Goal: Browse casually: Explore the website without a specific task or goal

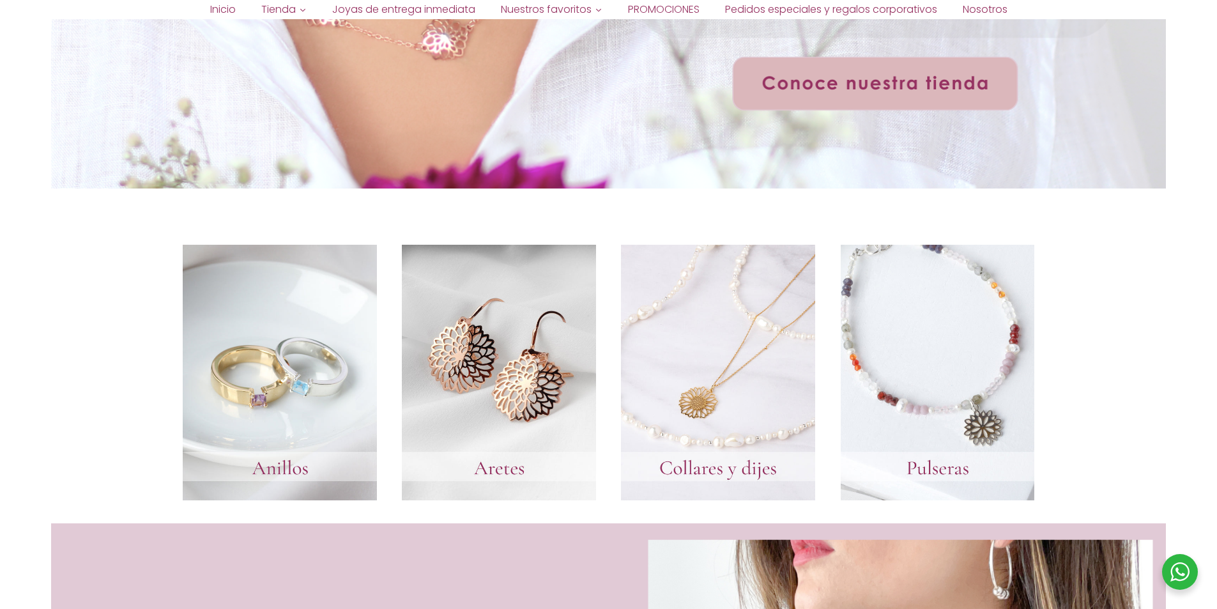
scroll to position [466, 0]
click at [478, 371] on link at bounding box center [499, 373] width 194 height 256
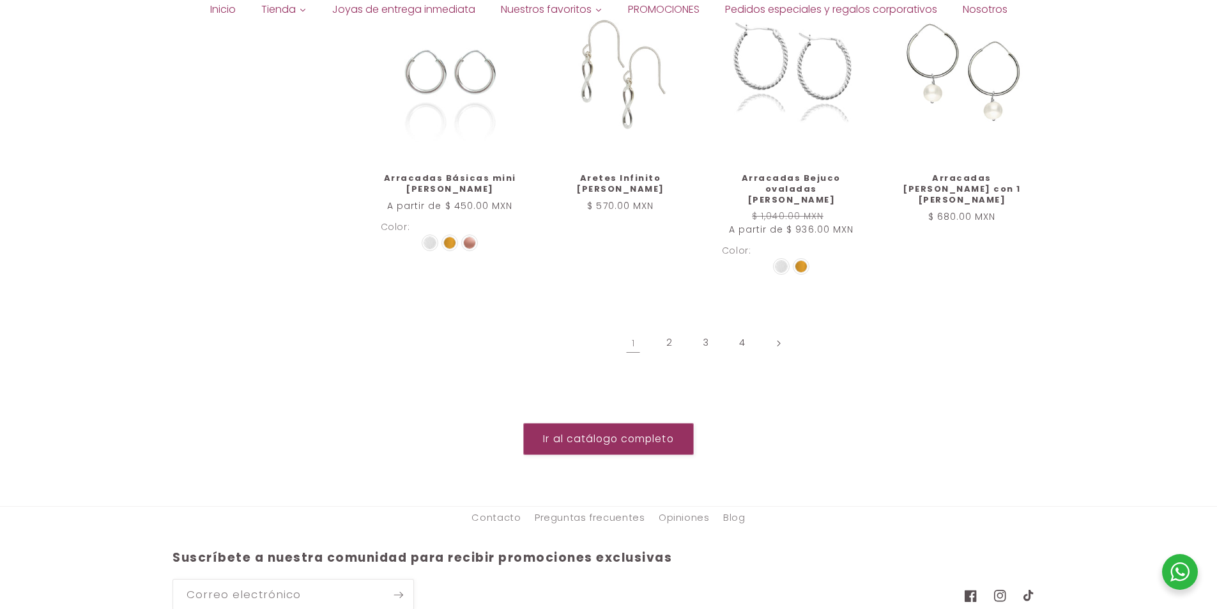
scroll to position [1470, 0]
click at [775, 326] on link "Página siguiente" at bounding box center [778, 340] width 29 height 29
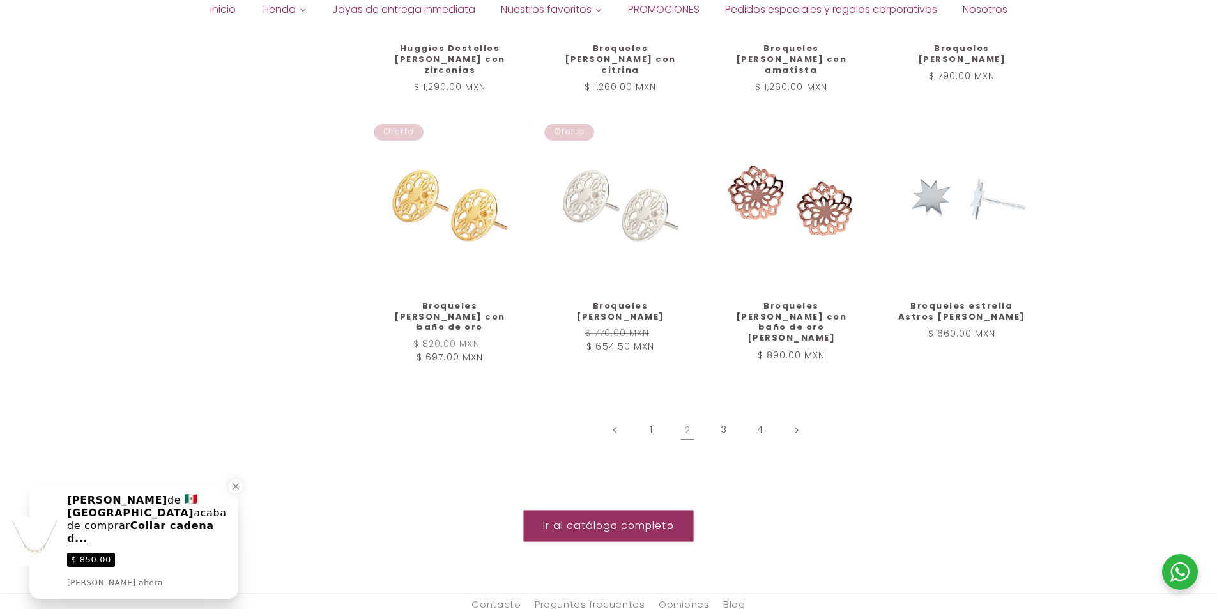
scroll to position [1406, 0]
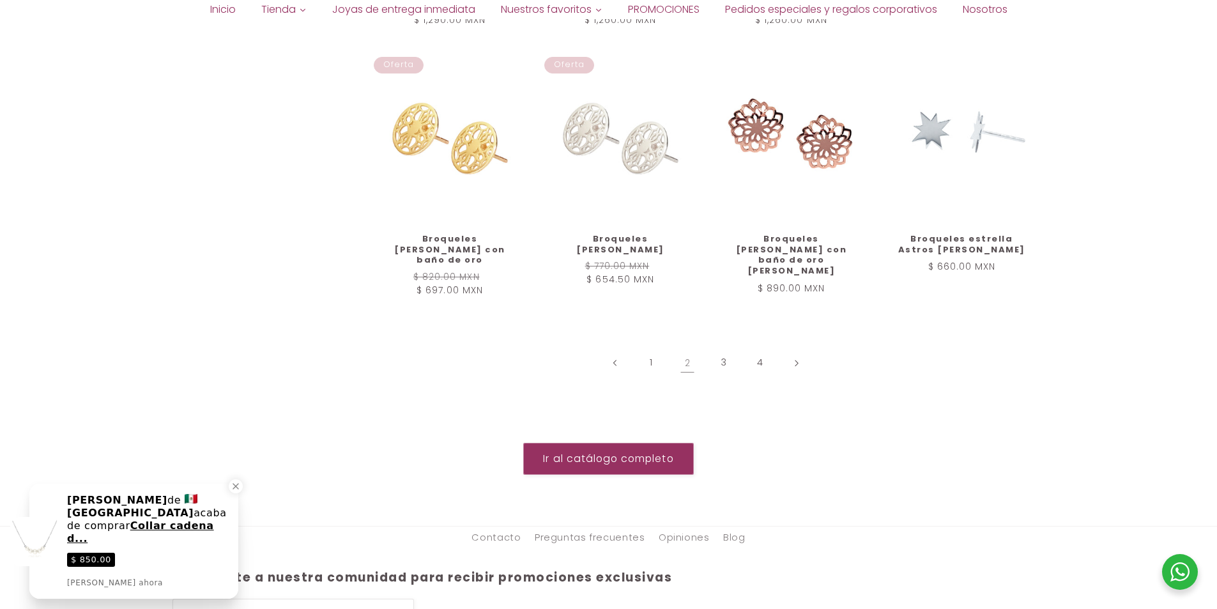
click at [792, 348] on link "Página siguiente" at bounding box center [796, 362] width 29 height 29
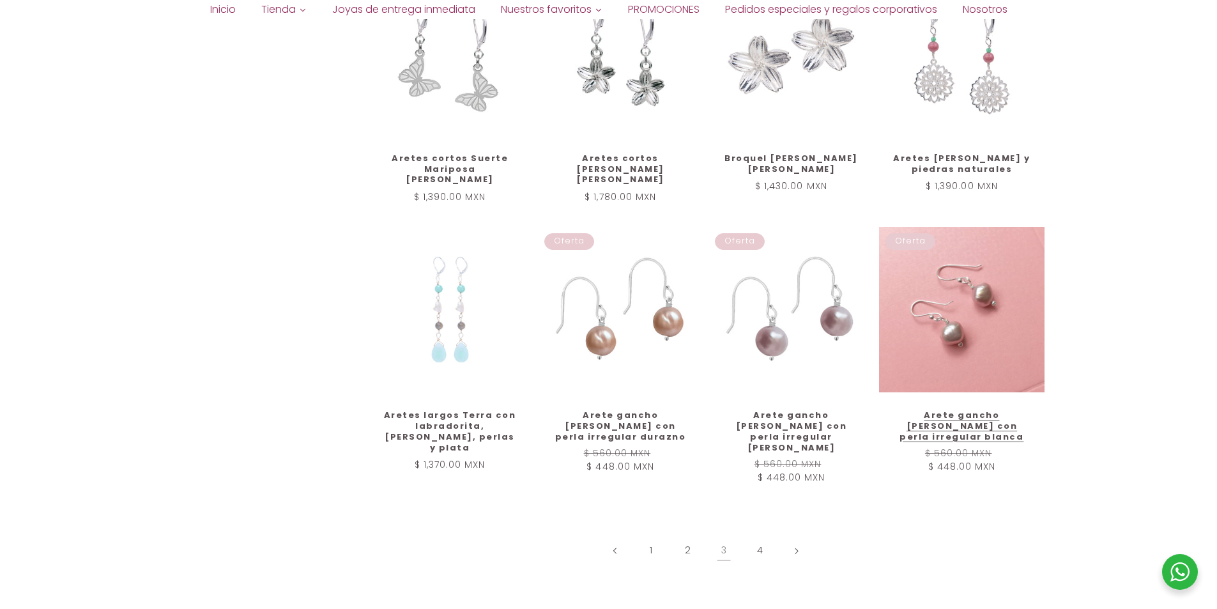
scroll to position [1229, 0]
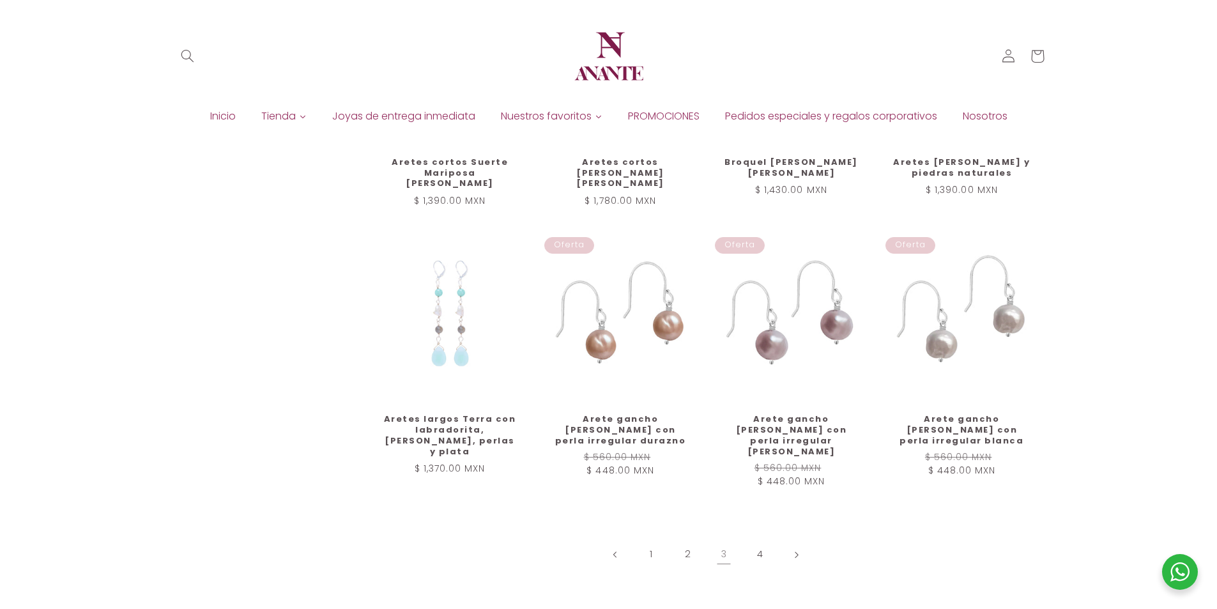
click at [785, 540] on link "Página siguiente" at bounding box center [796, 554] width 29 height 29
